Goal: Contribute content: Contribute content

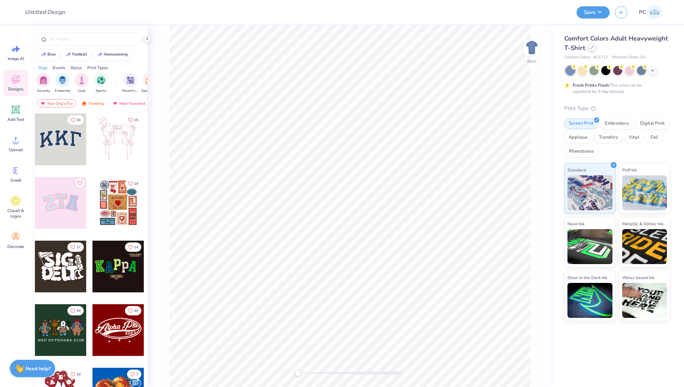
click at [592, 49] on icon at bounding box center [591, 47] width 3 height 3
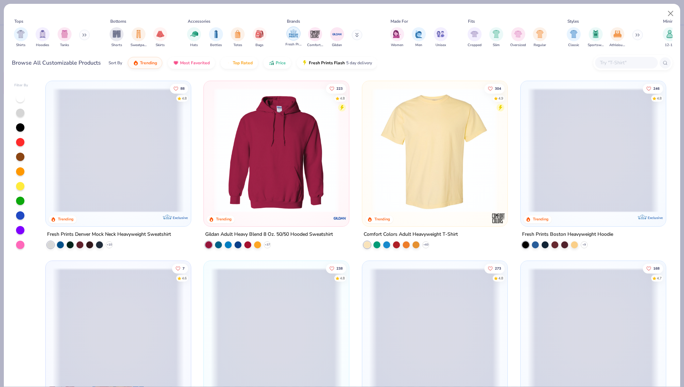
click at [290, 34] on img "filter for Fresh Prints" at bounding box center [293, 33] width 10 height 10
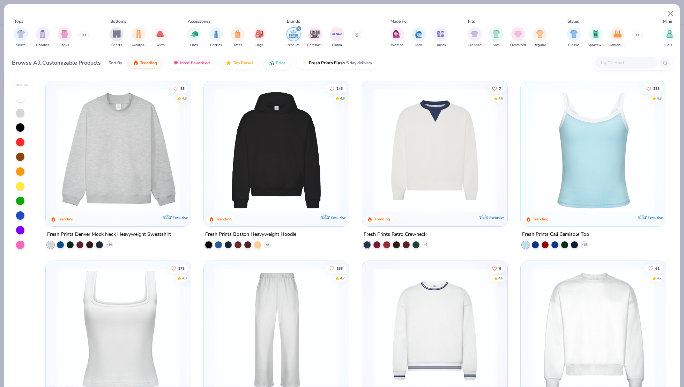
click at [433, 189] on img at bounding box center [434, 150] width 131 height 124
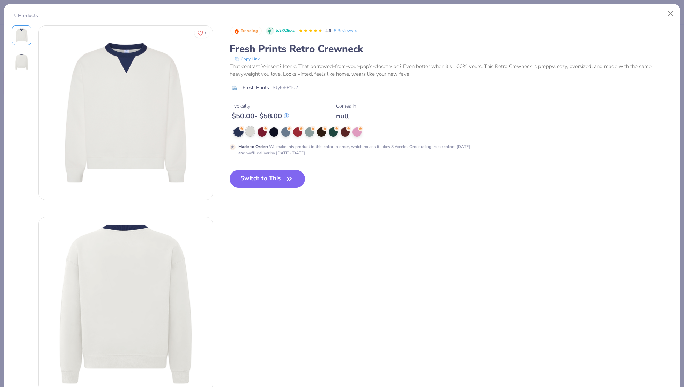
click at [250, 134] on div at bounding box center [250, 131] width 9 height 9
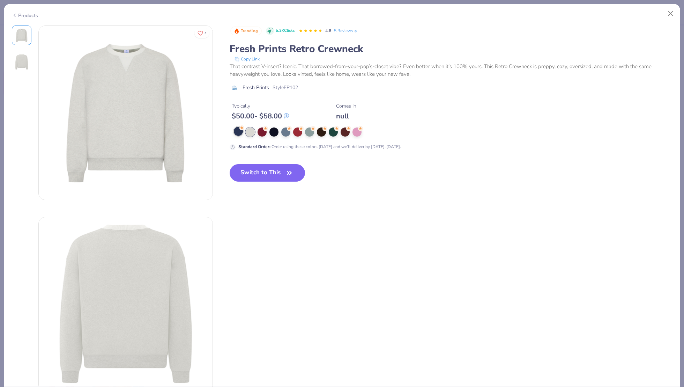
click at [237, 133] on div at bounding box center [238, 131] width 9 height 9
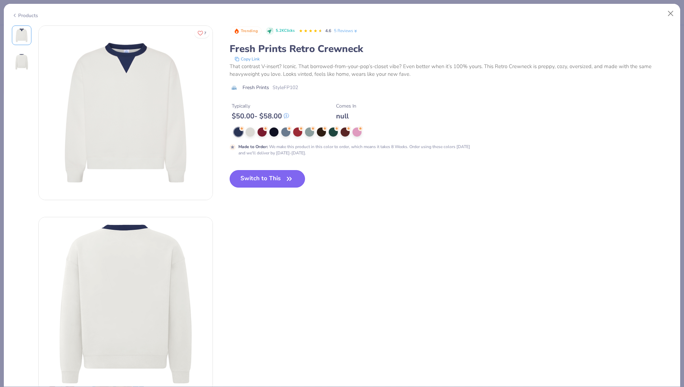
click at [265, 179] on button "Switch to This" at bounding box center [268, 178] width 76 height 17
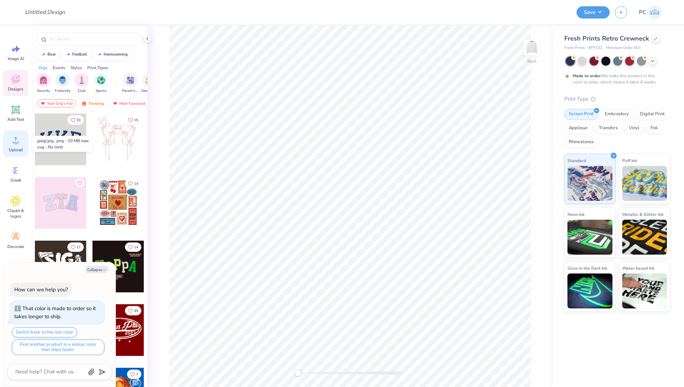
click at [12, 145] on icon at bounding box center [15, 140] width 10 height 10
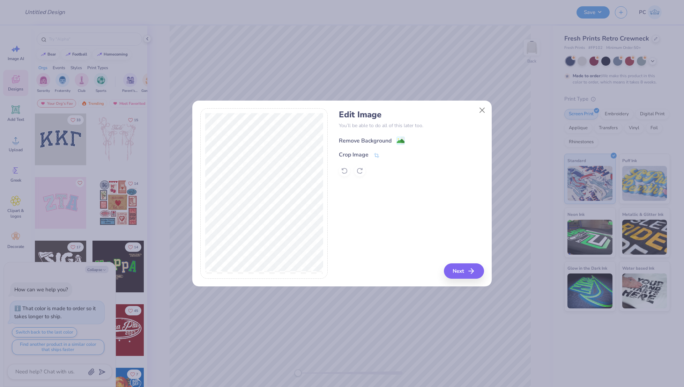
click at [398, 137] on image at bounding box center [401, 141] width 8 height 8
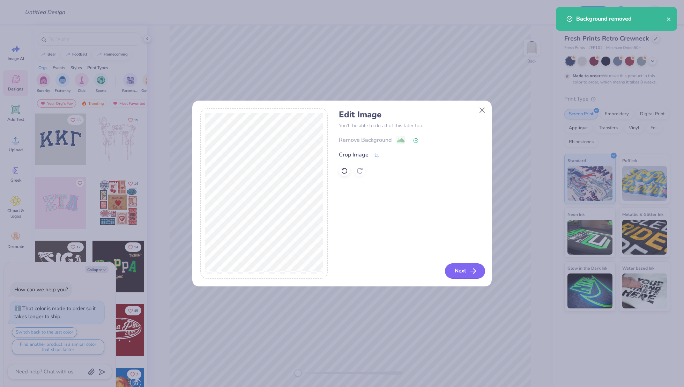
click at [461, 272] on button "Next" at bounding box center [465, 270] width 40 height 15
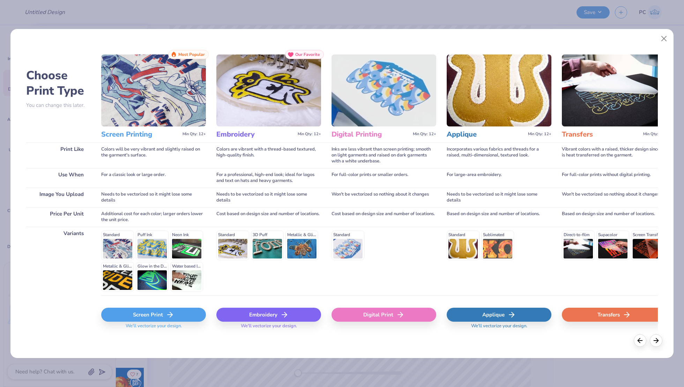
click at [173, 310] on icon at bounding box center [170, 314] width 8 height 8
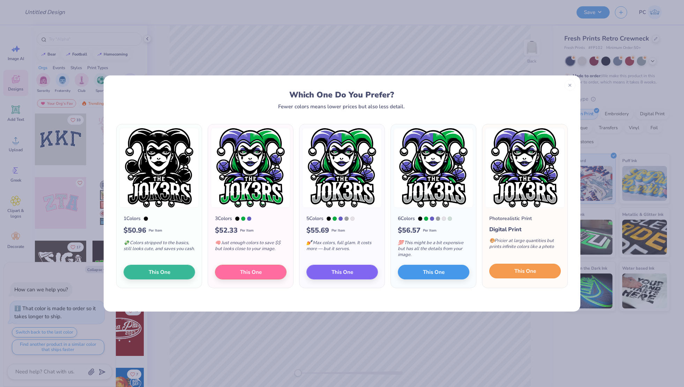
click at [518, 274] on span "This One" at bounding box center [525, 271] width 22 height 8
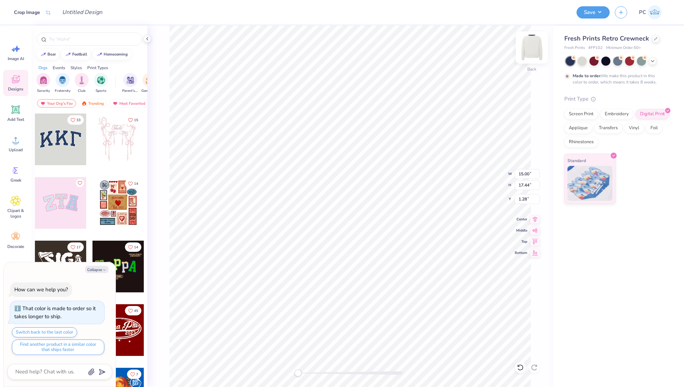
click at [526, 52] on img at bounding box center [532, 47] width 28 height 28
click at [531, 50] on img at bounding box center [532, 47] width 28 height 28
click at [646, 61] on div at bounding box center [618, 61] width 104 height 9
click at [650, 61] on icon at bounding box center [653, 61] width 6 height 6
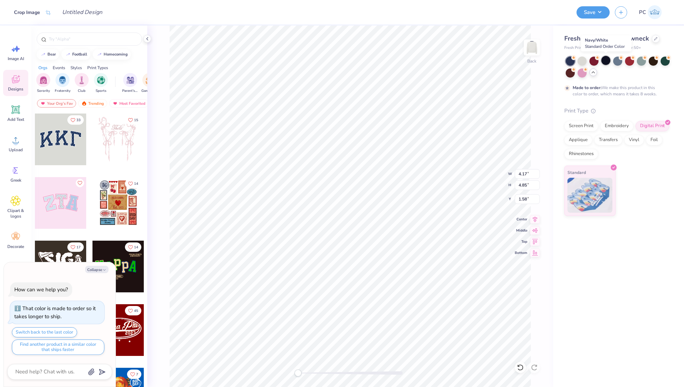
click at [606, 61] on div at bounding box center [605, 60] width 9 height 9
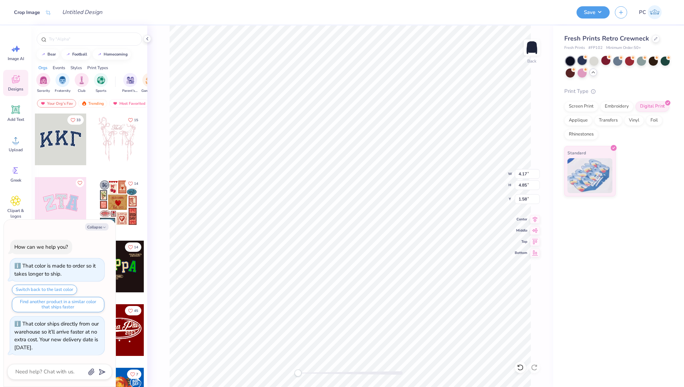
click at [583, 61] on div at bounding box center [581, 60] width 9 height 9
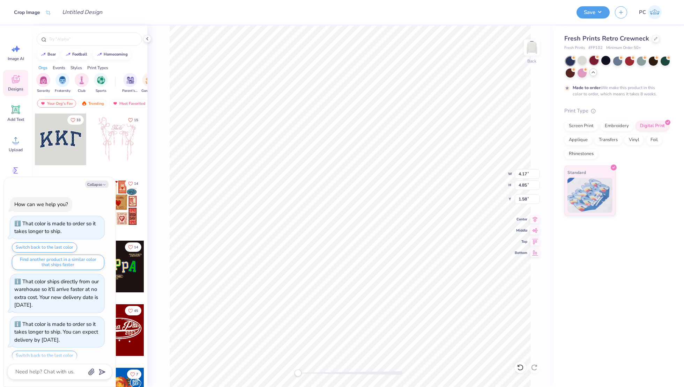
scroll to position [22, 0]
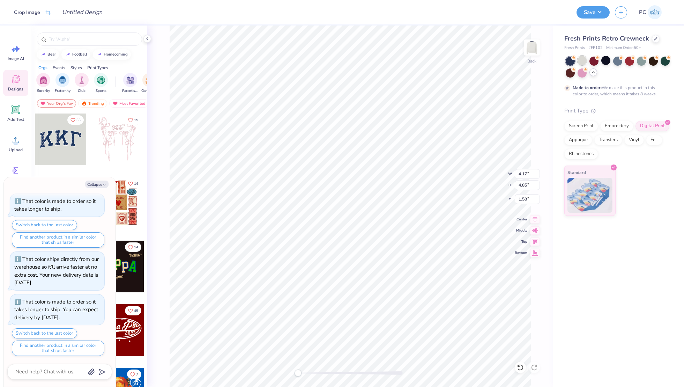
click at [586, 61] on div at bounding box center [581, 60] width 9 height 9
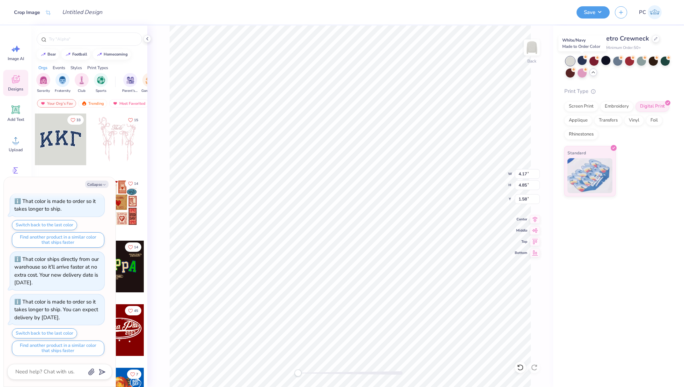
scroll to position [65, 0]
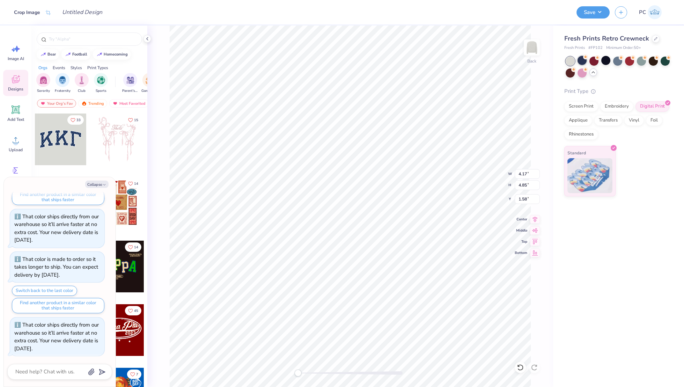
click at [580, 59] on div at bounding box center [581, 60] width 9 height 9
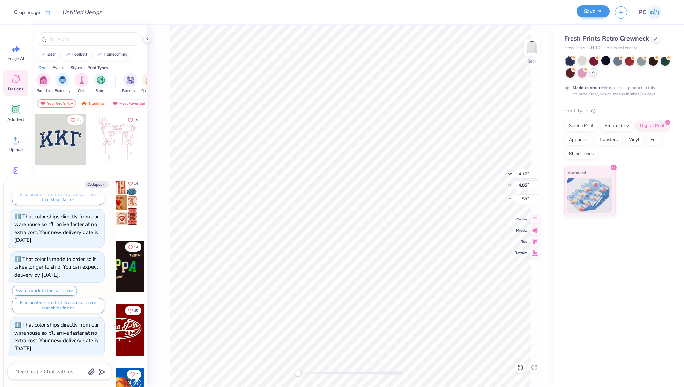
scroll to position [130, 0]
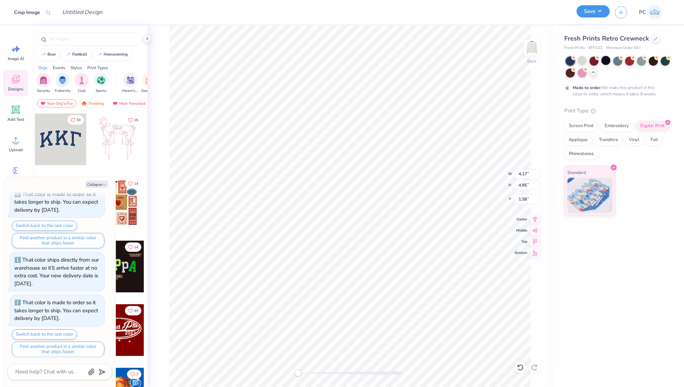
click at [597, 13] on button "Save" at bounding box center [592, 11] width 33 height 12
type textarea "x"
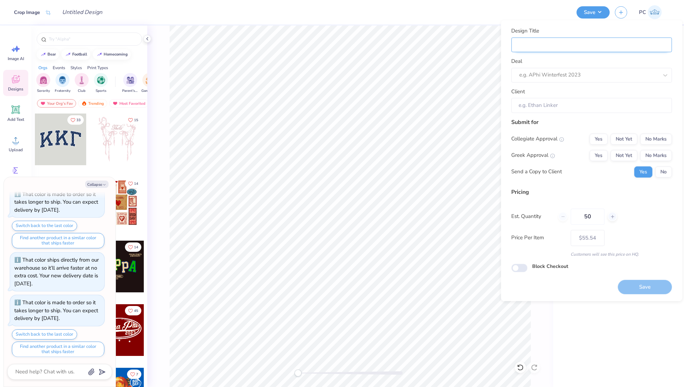
click at [551, 48] on input "Design Title" at bounding box center [591, 44] width 160 height 15
type input "M"
type textarea "x"
type input "M"
type textarea "x"
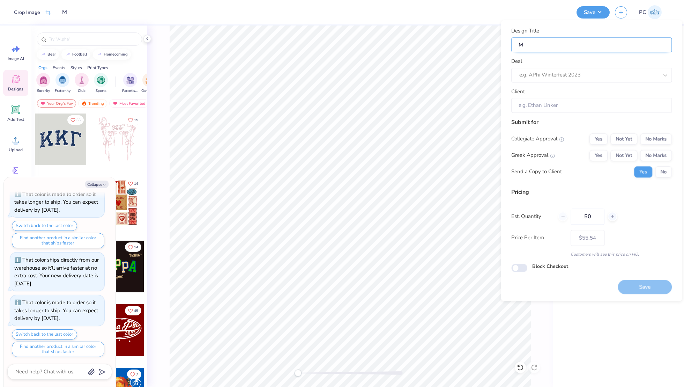
type input "Me"
type textarea "x"
type input "Me"
type textarea "x"
type input "Mer"
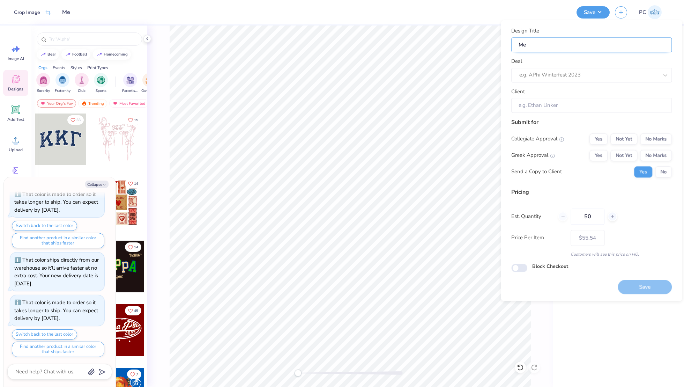
type textarea "x"
type input "Mer"
type textarea "x"
type input "Merc"
type textarea "x"
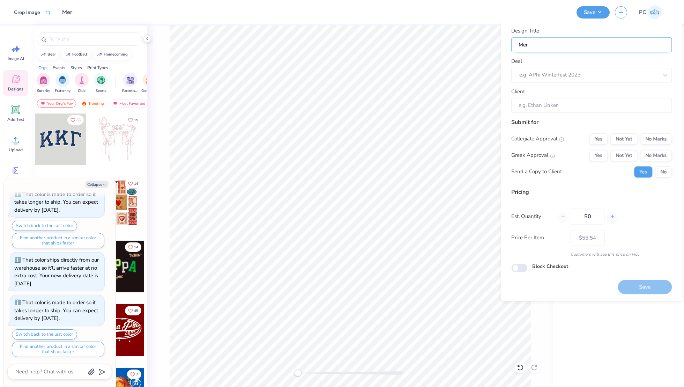
type input "Merc"
type textarea "x"
type input "Merch"
type textarea "x"
type input "Merch"
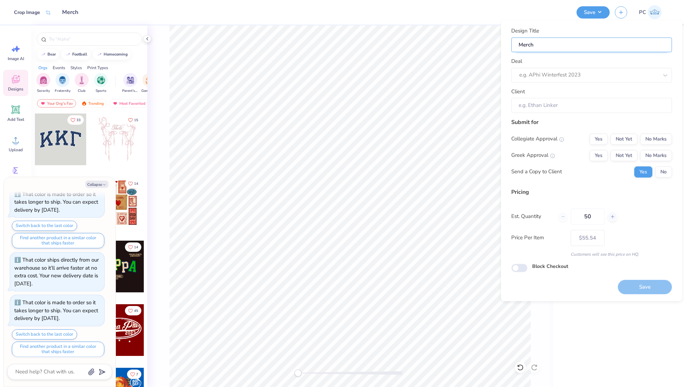
type textarea "x"
type input "Merch"
click at [538, 75] on div at bounding box center [588, 74] width 139 height 9
click at [549, 95] on div "Sports Team- Merch" at bounding box center [591, 94] width 155 height 12
type input "Sports"
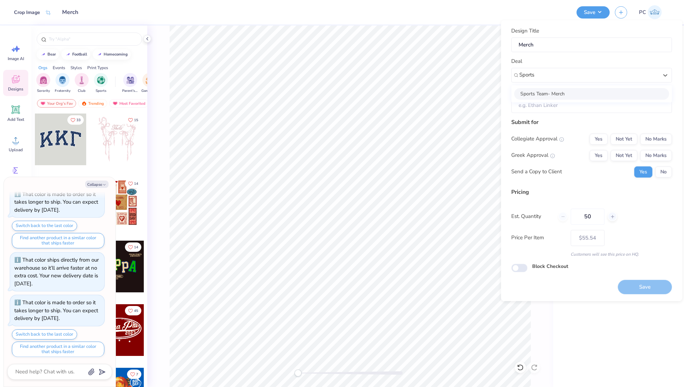
type textarea "x"
type input "[PERSON_NAME]"
type input "– –"
type textarea "x"
type input "$55.54"
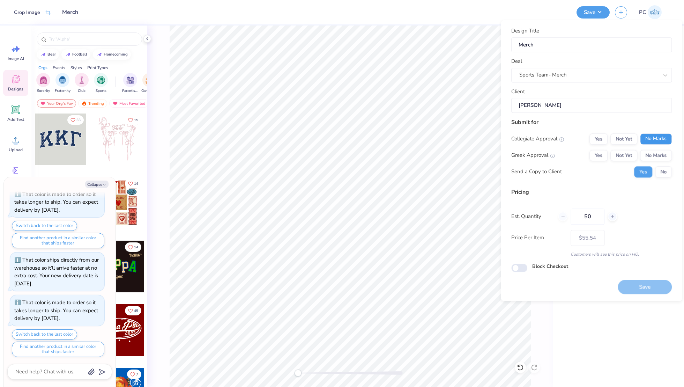
click at [656, 140] on button "No Marks" at bounding box center [656, 138] width 32 height 11
click at [657, 154] on button "No Marks" at bounding box center [656, 155] width 32 height 11
type textarea "x"
type input "– –"
type textarea "x"
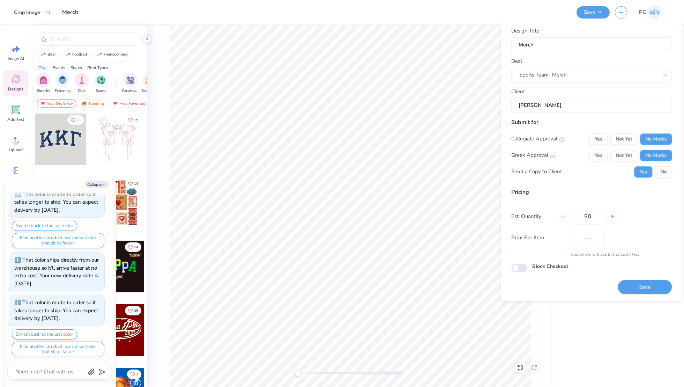
type input "$55.54"
click at [525, 268] on input "Block Checkout" at bounding box center [519, 267] width 16 height 8
checkbox input "true"
click at [635, 286] on button "Save" at bounding box center [645, 287] width 54 height 14
type textarea "x"
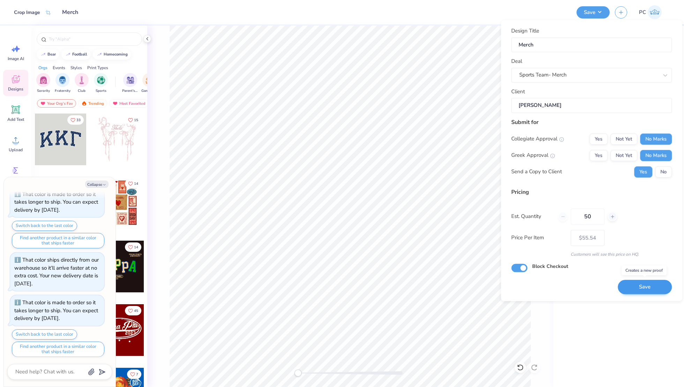
type input "– –"
type textarea "x"
type input "$55.54"
type textarea "x"
type input "– –"
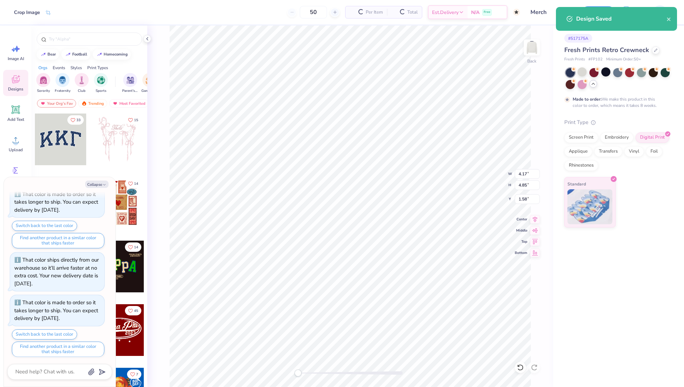
type textarea "x"
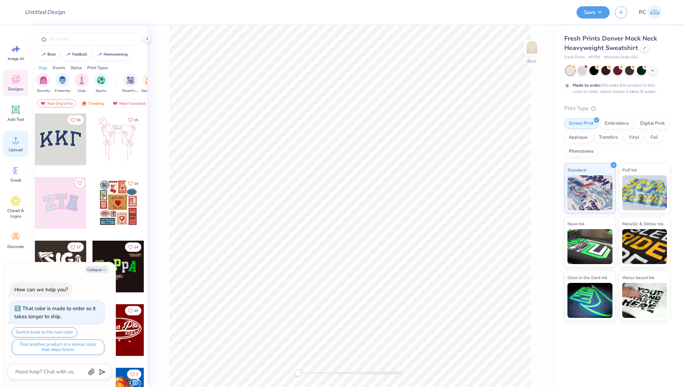
click at [18, 142] on icon at bounding box center [16, 140] width 6 height 6
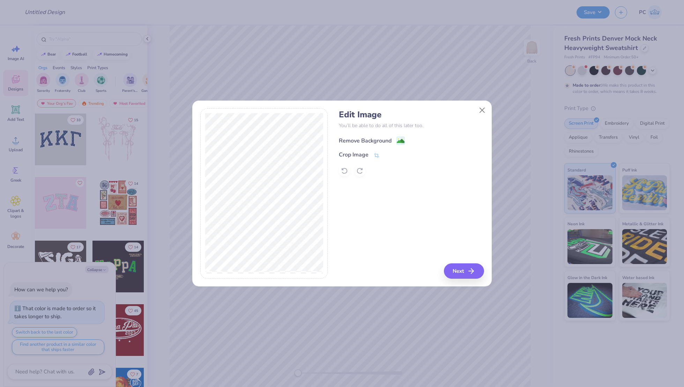
click at [403, 137] on image at bounding box center [401, 141] width 8 height 8
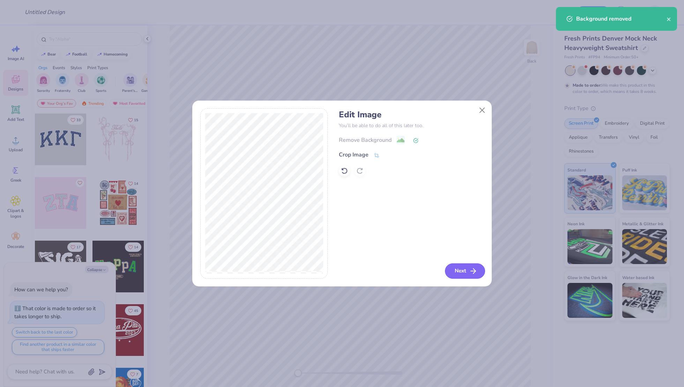
click at [463, 269] on button "Next" at bounding box center [465, 270] width 40 height 15
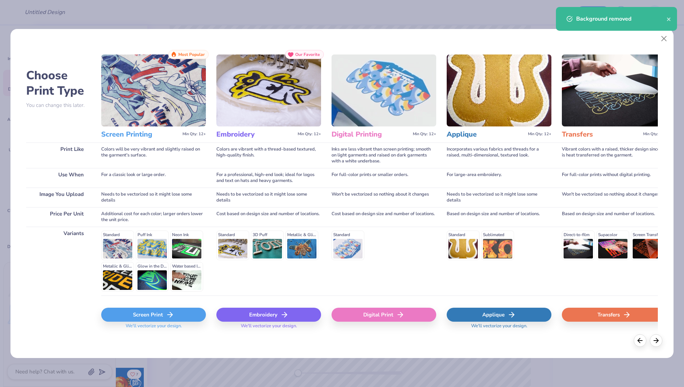
click at [369, 314] on div "Digital Print" at bounding box center [383, 314] width 105 height 14
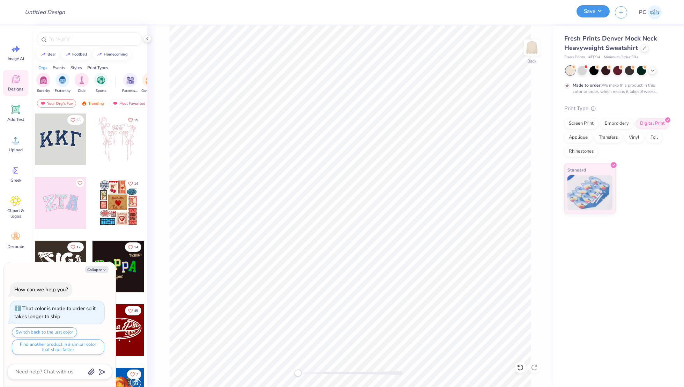
click at [594, 16] on button "Save" at bounding box center [592, 11] width 33 height 12
type textarea "x"
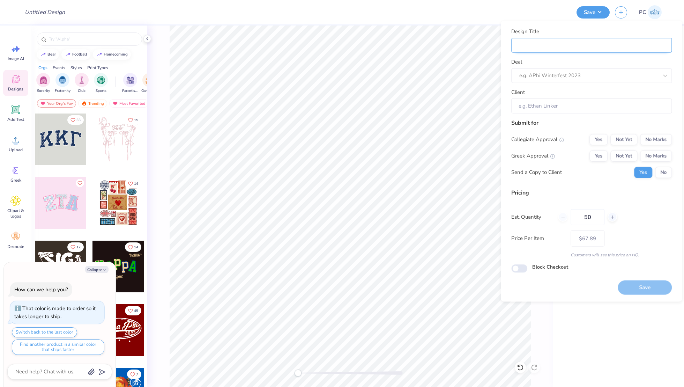
click at [572, 44] on input "Design Title" at bounding box center [591, 45] width 160 height 15
type input "Merch"
type textarea "x"
type input "Merch"
type textarea "x"
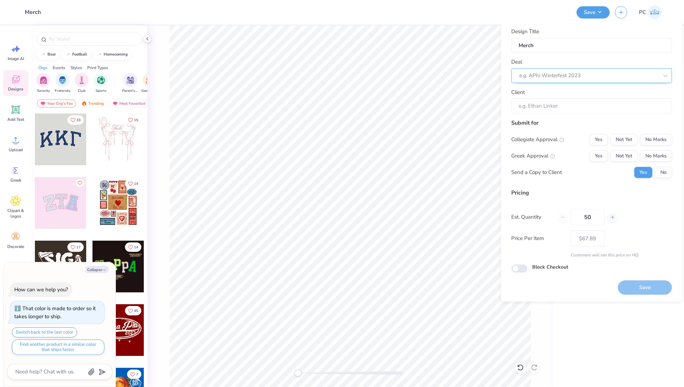
click at [571, 74] on div at bounding box center [588, 75] width 139 height 9
click at [557, 95] on div "Sports Team- Merch" at bounding box center [591, 94] width 155 height 12
type input "sport"
type textarea "x"
type input "[PERSON_NAME]"
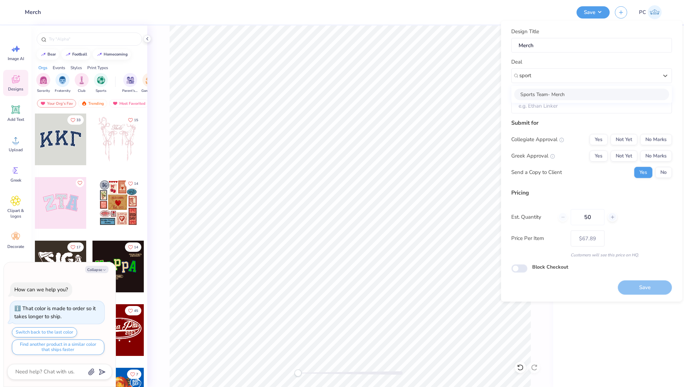
type input "– –"
type textarea "x"
type input "$67.89"
click at [653, 136] on button "No Marks" at bounding box center [656, 139] width 32 height 11
click at [652, 155] on button "No Marks" at bounding box center [656, 155] width 32 height 11
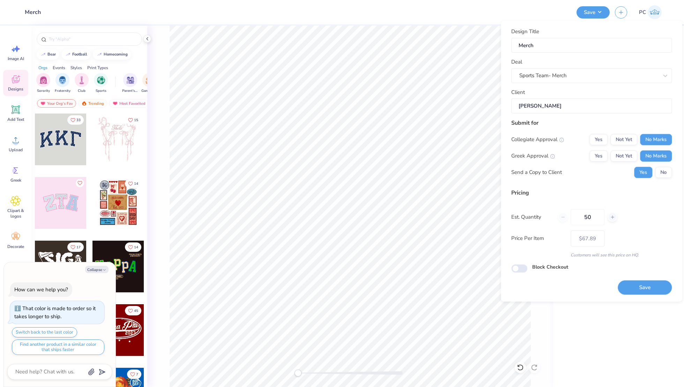
type textarea "x"
type input "– –"
type textarea "x"
type input "$67.89"
click at [521, 264] on input "Block Checkout" at bounding box center [519, 268] width 16 height 8
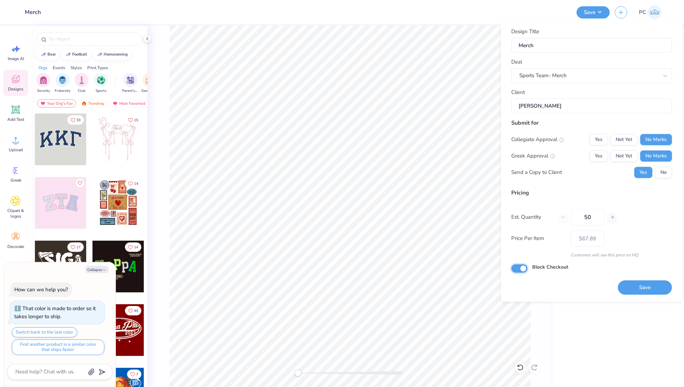
checkbox input "true"
click at [636, 285] on button "Save" at bounding box center [645, 287] width 54 height 14
type textarea "x"
type input "– –"
type textarea "x"
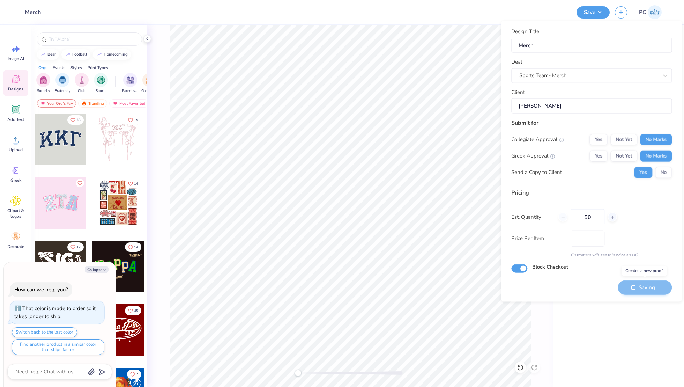
type input "$67.89"
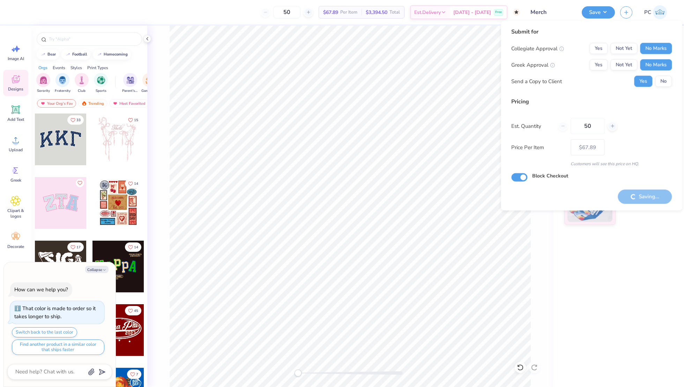
type textarea "x"
type input "– –"
type textarea "x"
type input "$67.89"
type textarea "x"
